Goal: Information Seeking & Learning: Learn about a topic

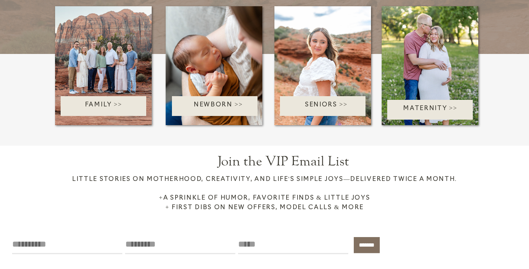
scroll to position [1070, 0]
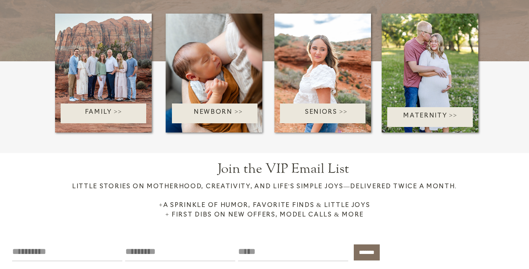
click at [129, 112] on p "Family >>" at bounding box center [103, 114] width 105 height 12
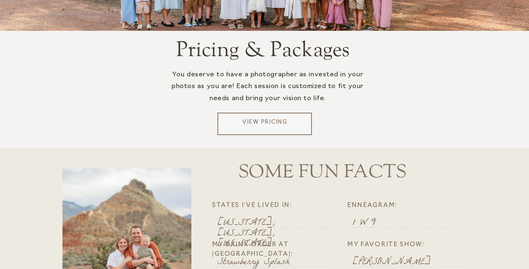
scroll to position [1477, 0]
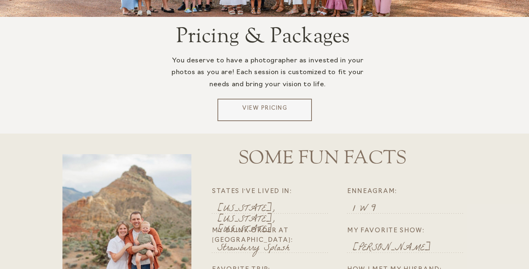
click at [245, 108] on p "View Pricing" at bounding box center [265, 110] width 89 height 11
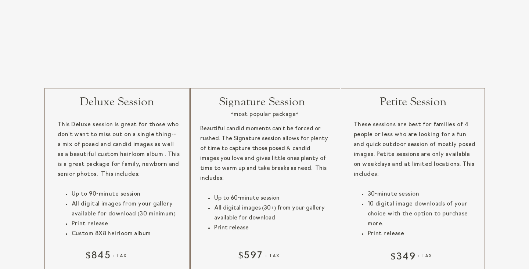
scroll to position [777, 0]
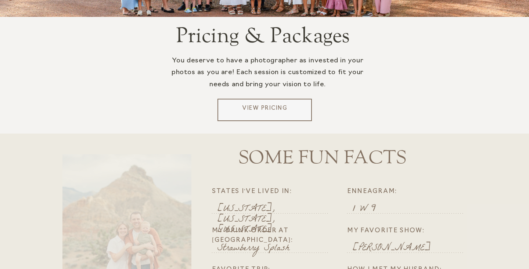
scroll to position [1477, 0]
